Goal: Task Accomplishment & Management: Manage account settings

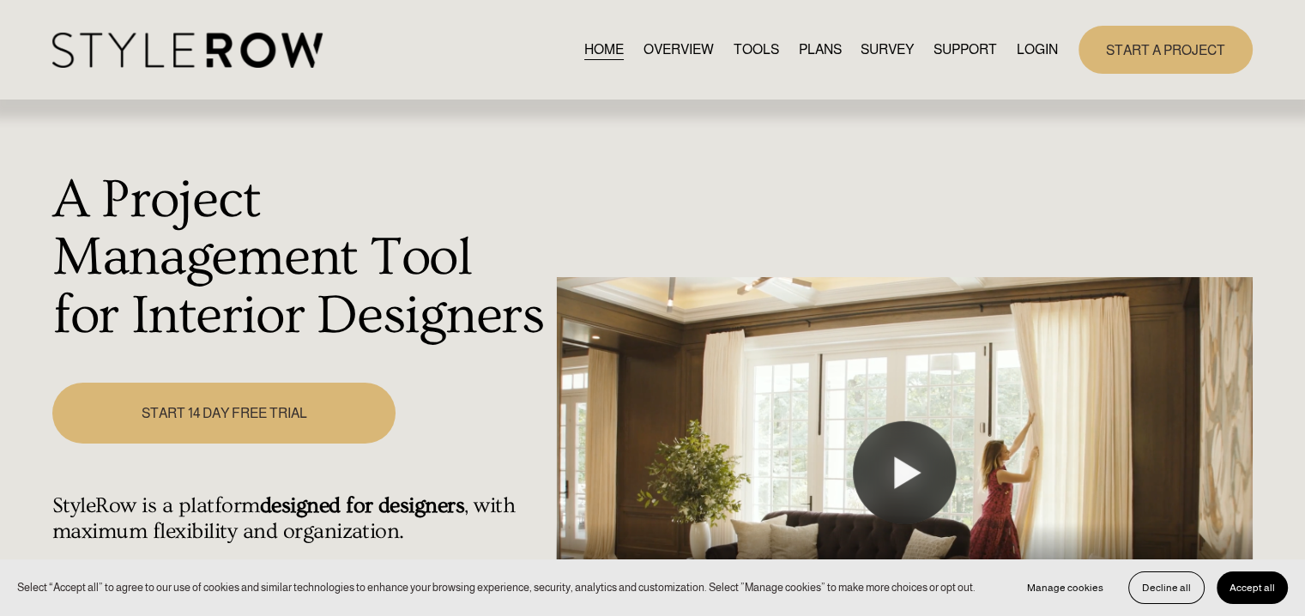
click at [1036, 53] on link "LOGIN" at bounding box center [1037, 49] width 41 height 23
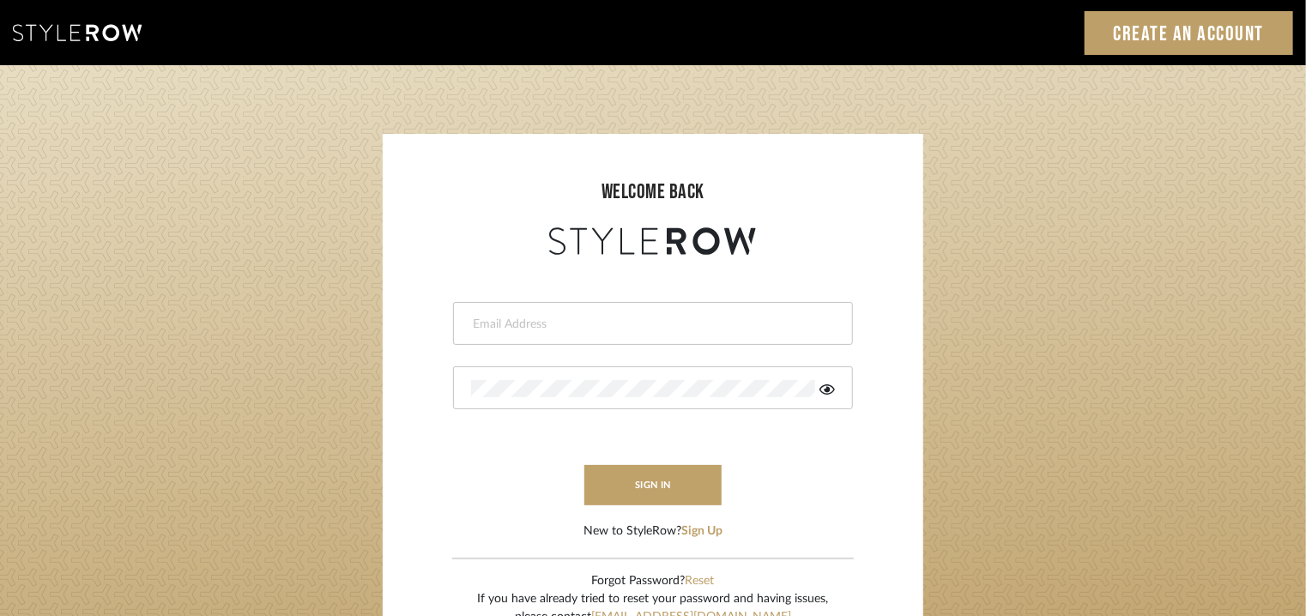
click at [640, 327] on input "email" at bounding box center [650, 324] width 359 height 17
type input "[EMAIL_ADDRESS][PERSON_NAME][DOMAIN_NAME]"
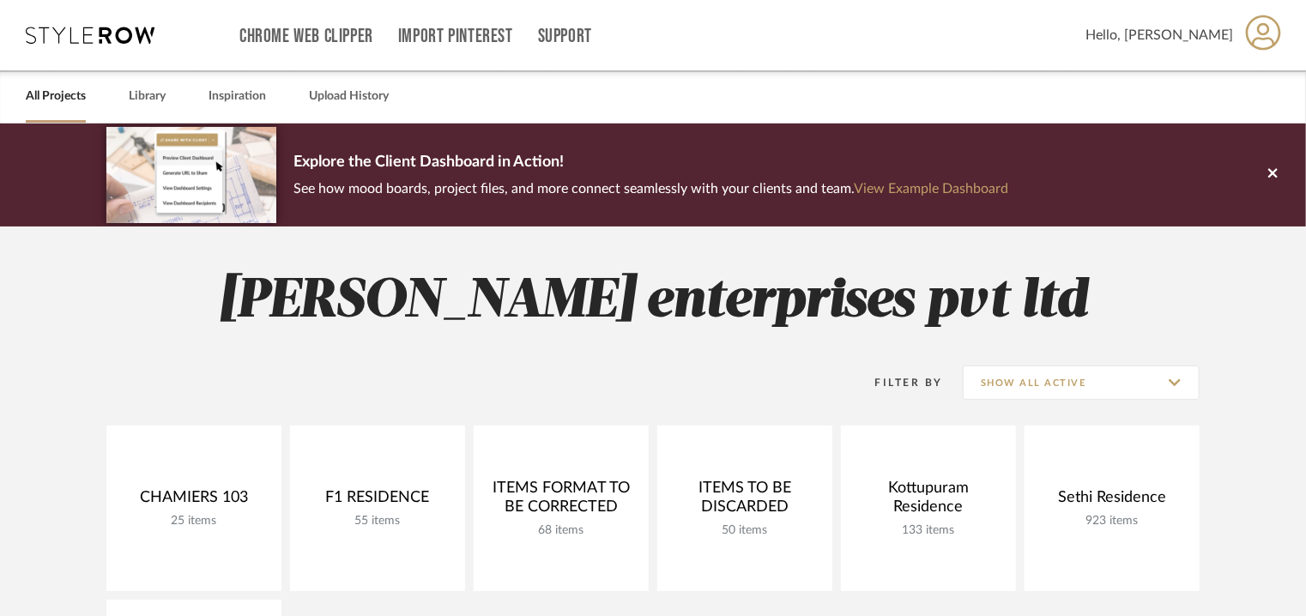
click at [1177, 31] on span "Hello, Tehseen" at bounding box center [1159, 35] width 148 height 21
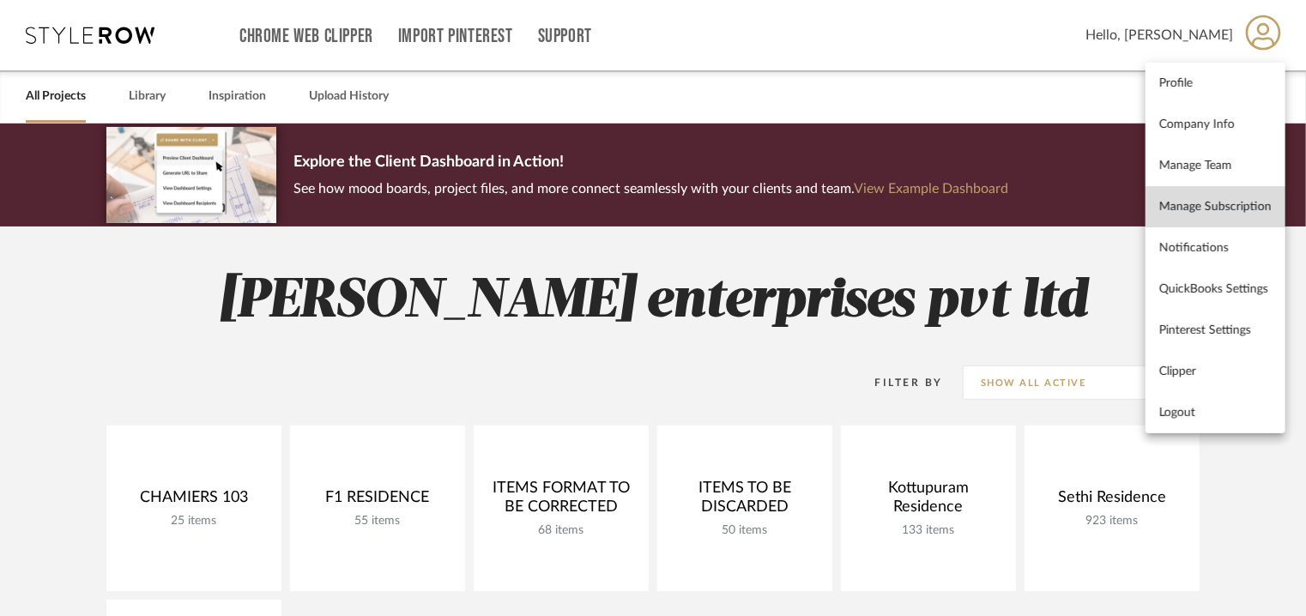
click at [1223, 200] on span "Manage Subscription" at bounding box center [1215, 206] width 112 height 15
